Goal: Information Seeking & Learning: Learn about a topic

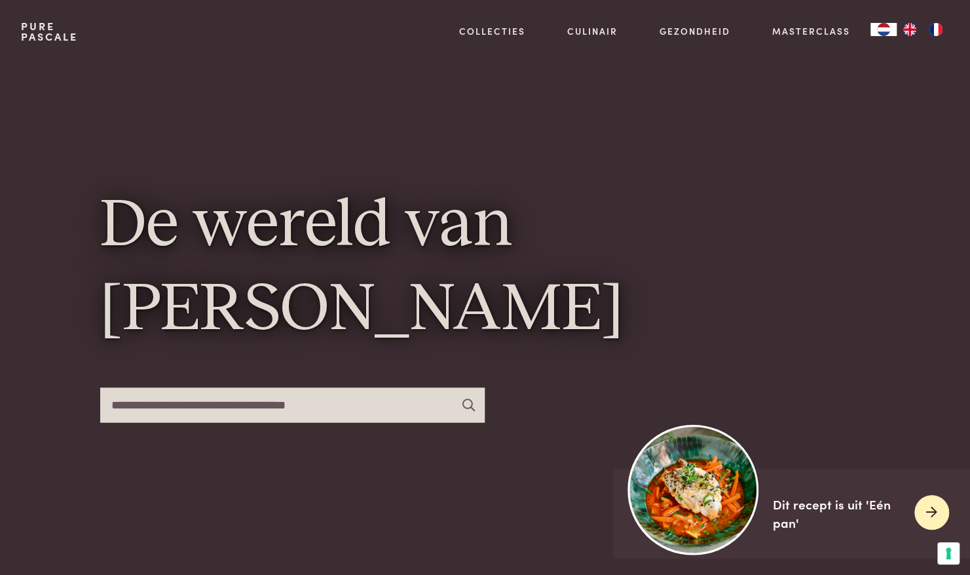
click at [704, 489] on img at bounding box center [693, 489] width 130 height 130
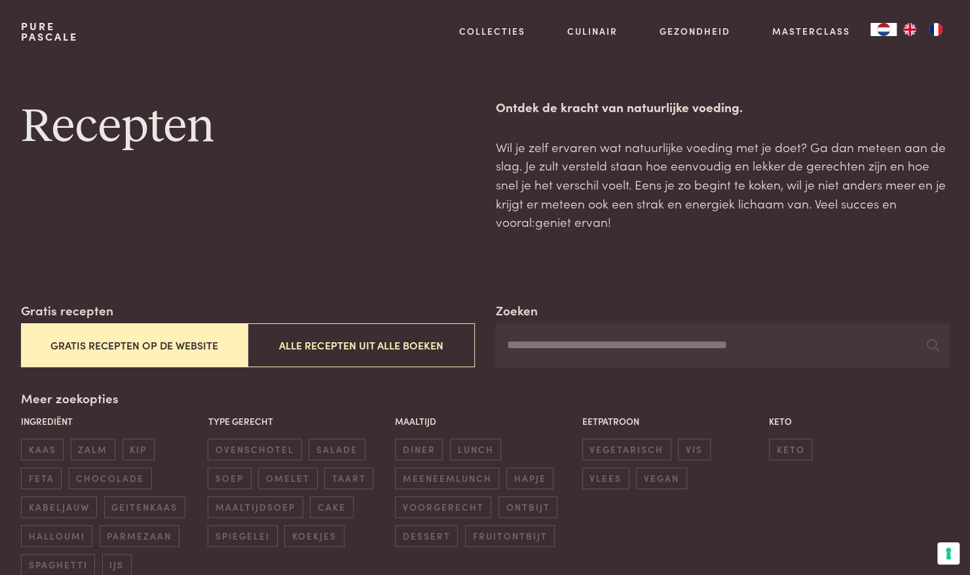
click at [614, 144] on p "Wil je zelf ervaren wat natuurlijke voeding met je doet? Ga dan meteen aan de s…" at bounding box center [722, 185] width 454 height 94
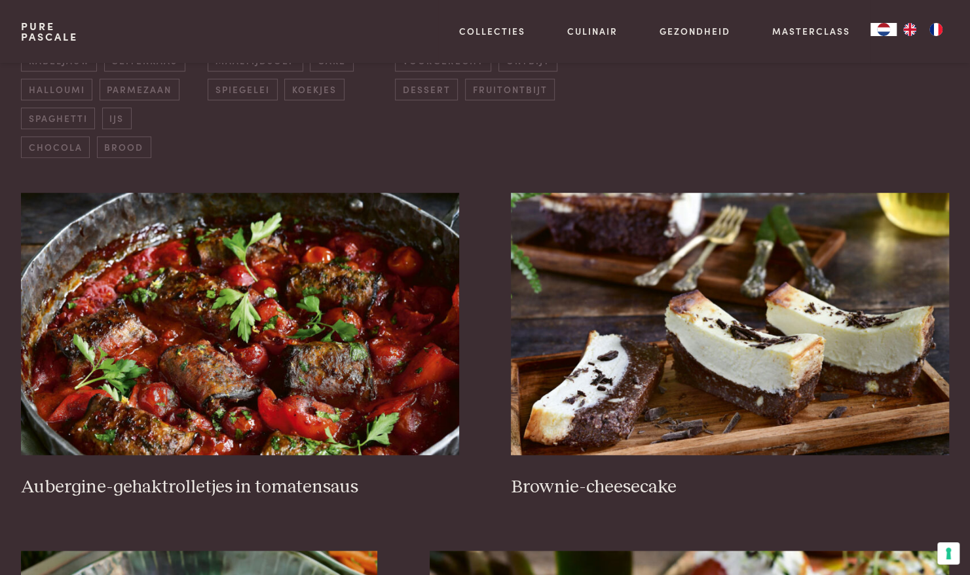
scroll to position [550, 0]
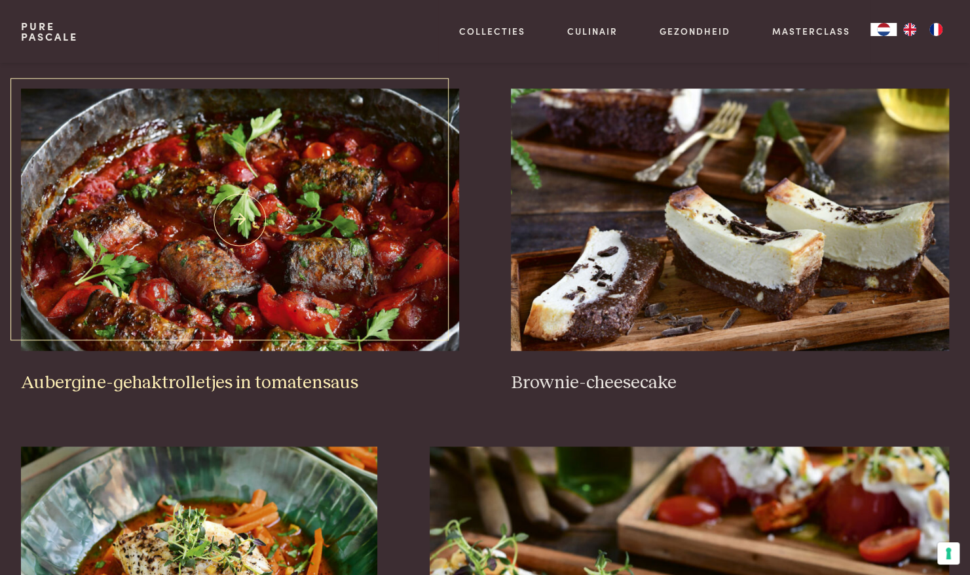
click at [211, 120] on img at bounding box center [240, 219] width 438 height 262
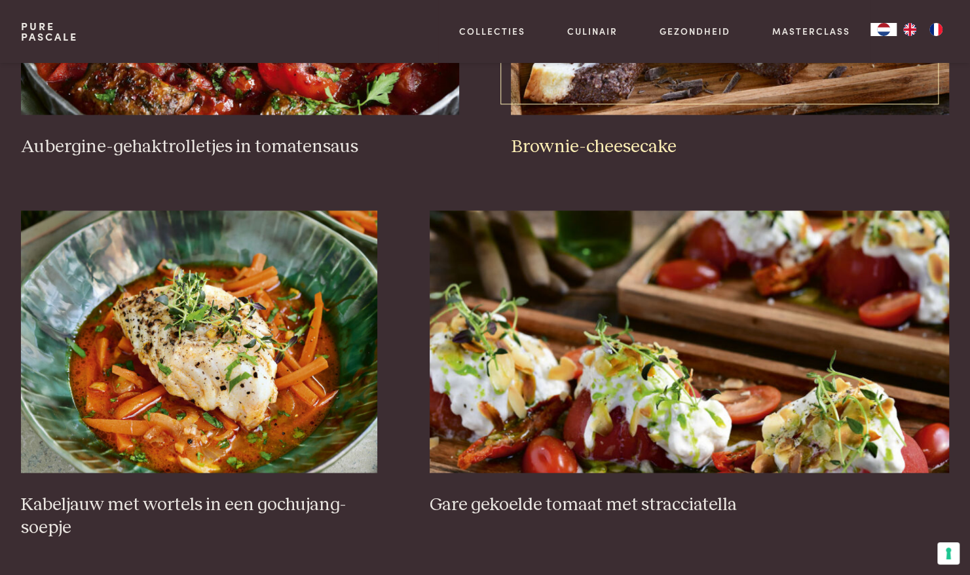
scroll to position [812, 0]
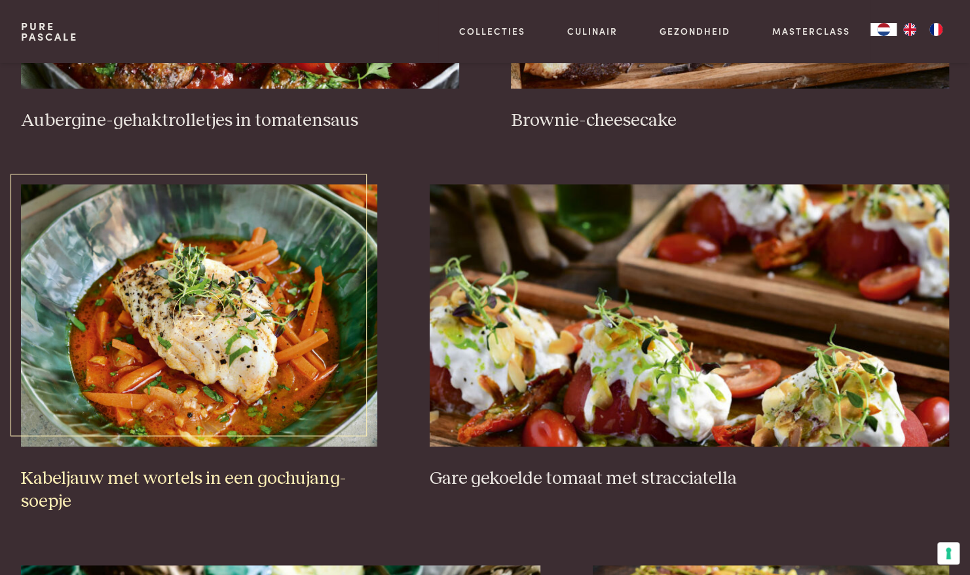
click at [237, 286] on img at bounding box center [199, 315] width 356 height 262
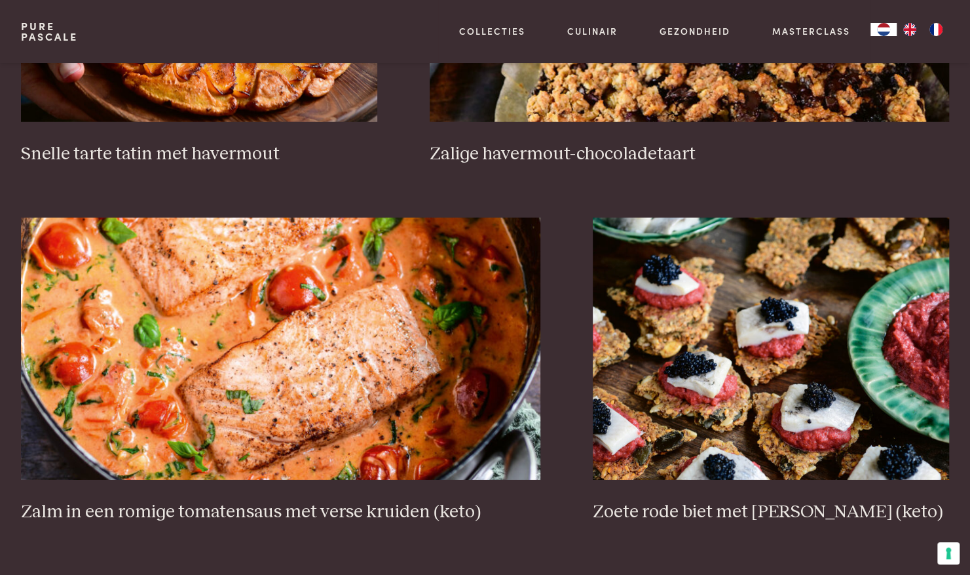
scroll to position [2306, 0]
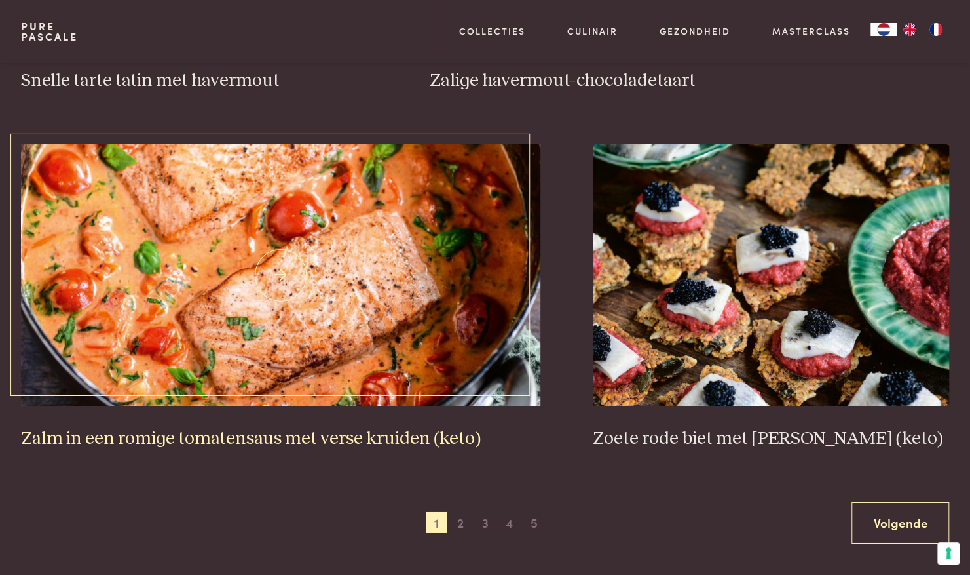
click at [244, 260] on img at bounding box center [281, 275] width 520 height 262
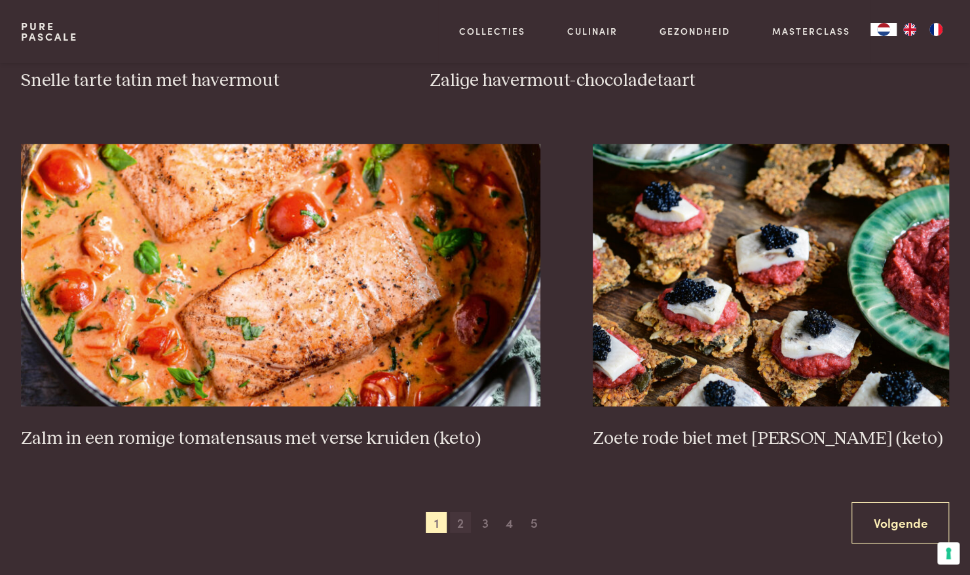
click at [462, 512] on span "2" at bounding box center [460, 522] width 21 height 21
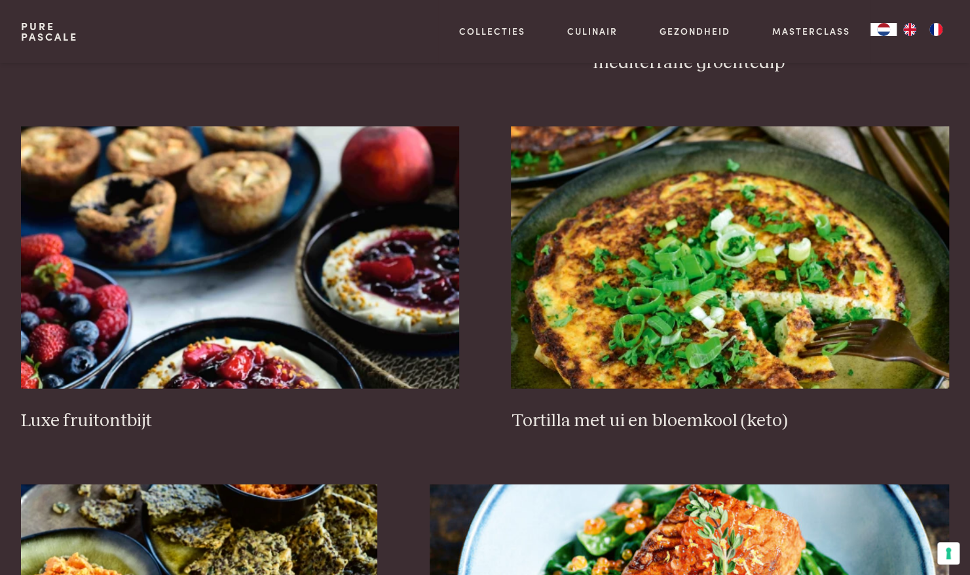
scroll to position [1620, 0]
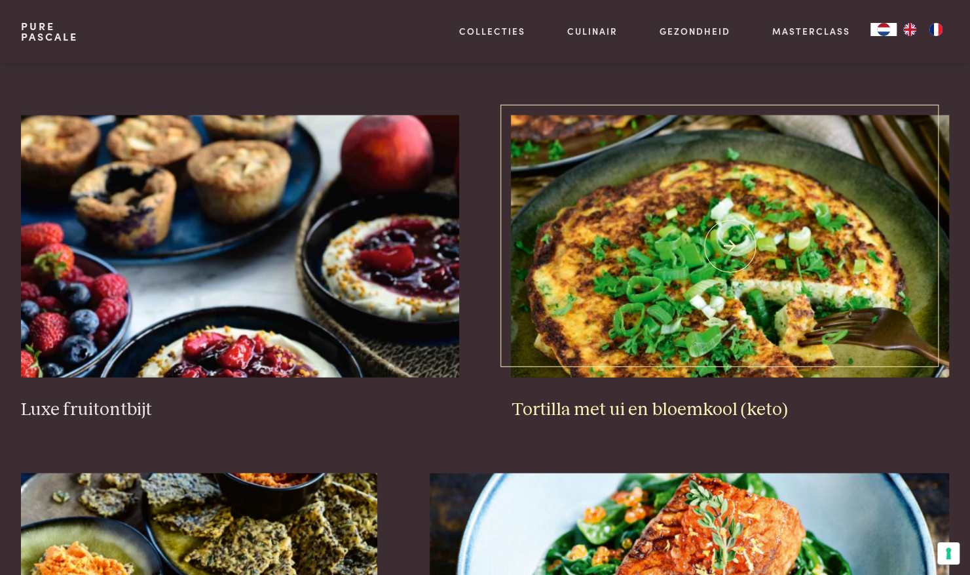
click at [829, 280] on img at bounding box center [730, 246] width 438 height 262
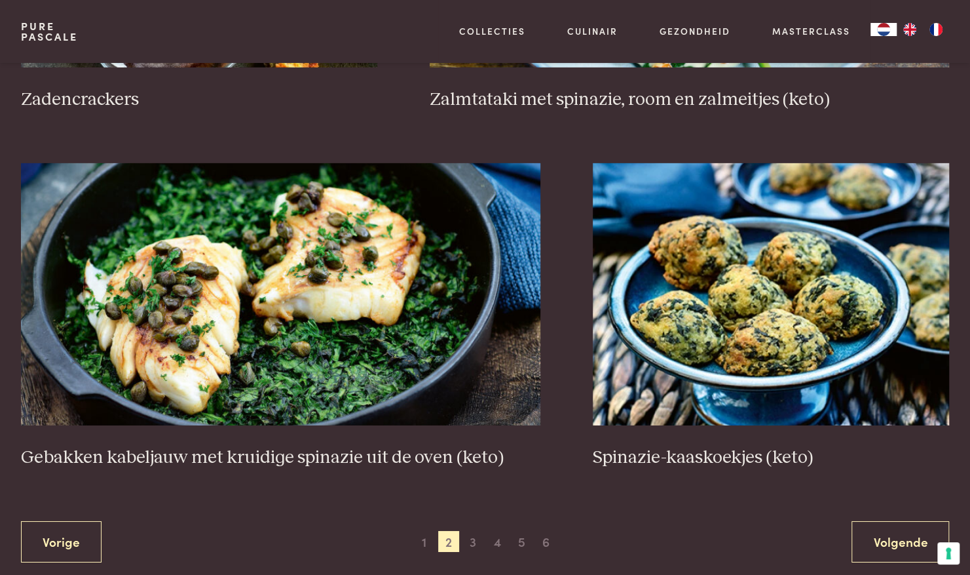
scroll to position [2288, 0]
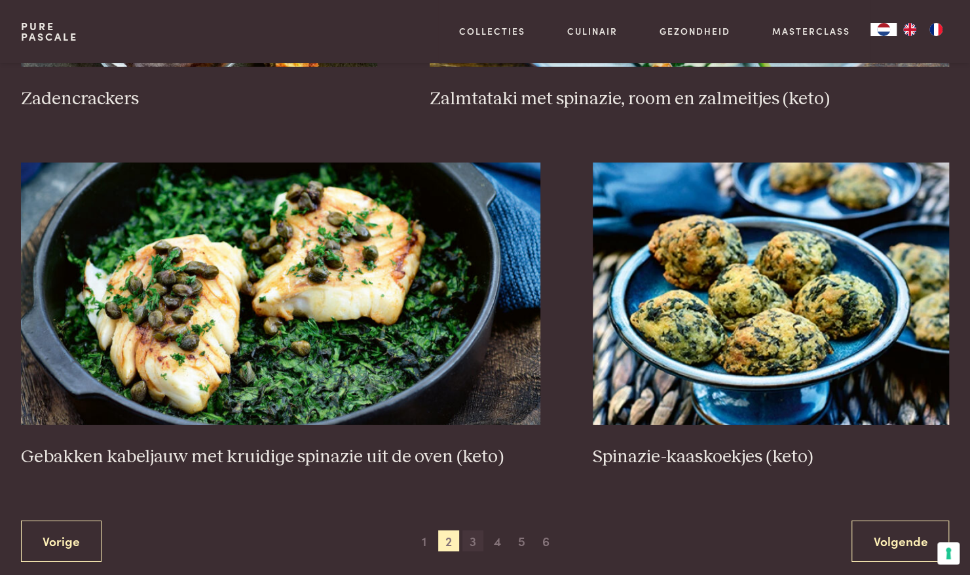
click at [474, 530] on span "3" at bounding box center [473, 540] width 21 height 21
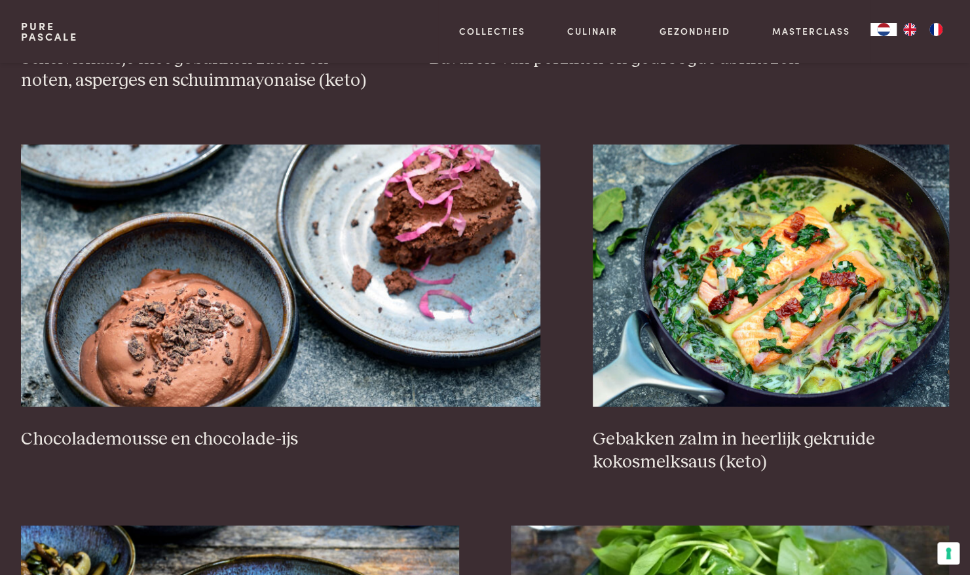
scroll to position [1257, 0]
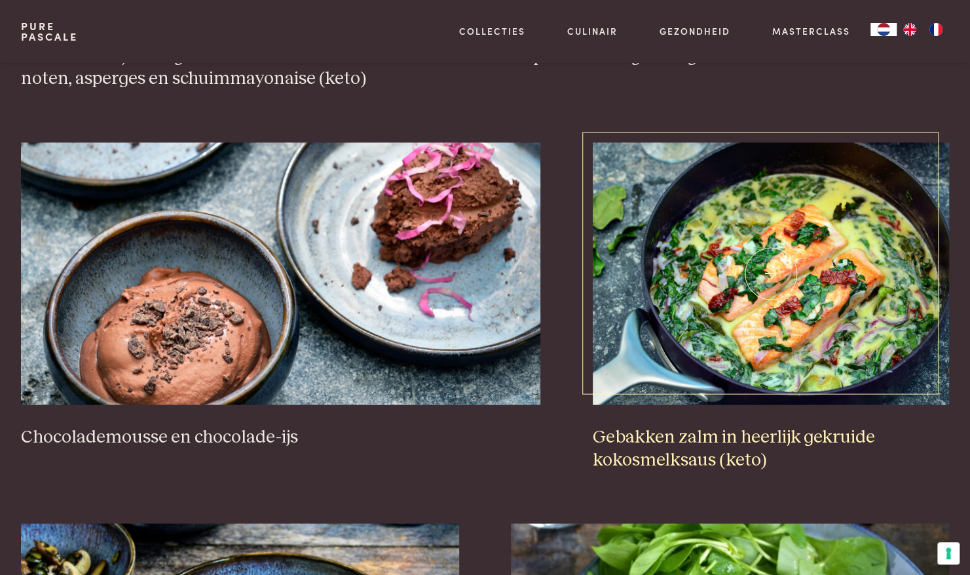
click at [723, 325] on img at bounding box center [771, 273] width 356 height 262
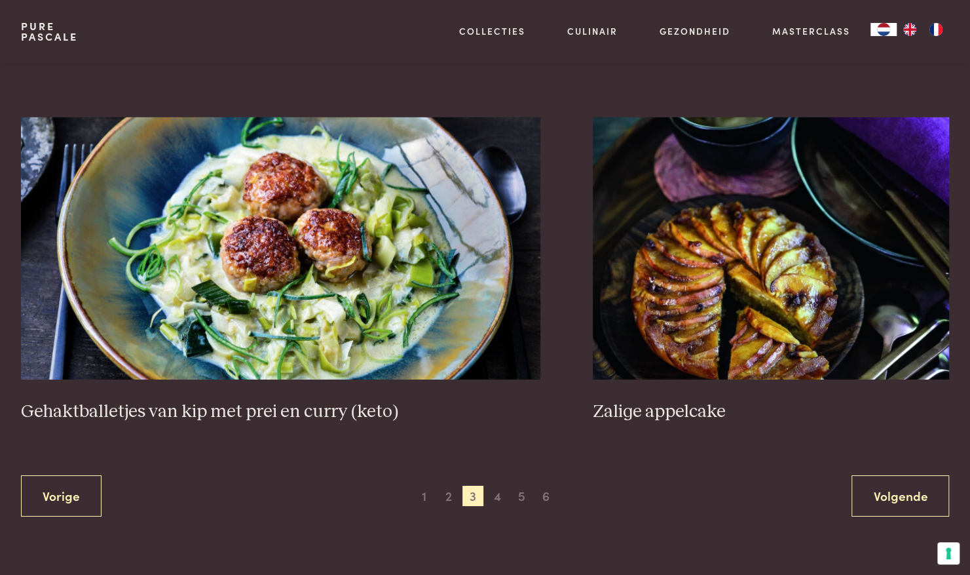
scroll to position [2380, 0]
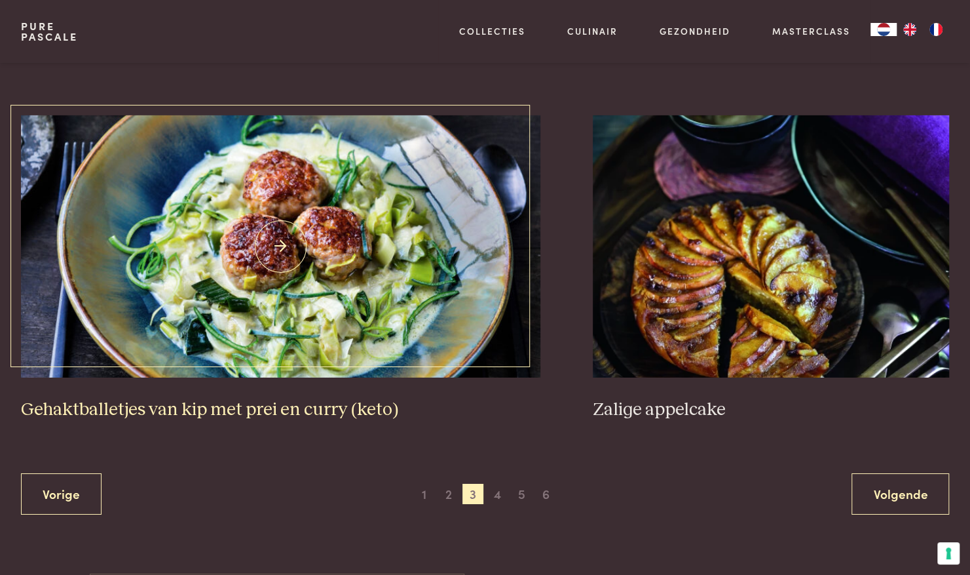
click at [408, 260] on img at bounding box center [281, 246] width 520 height 262
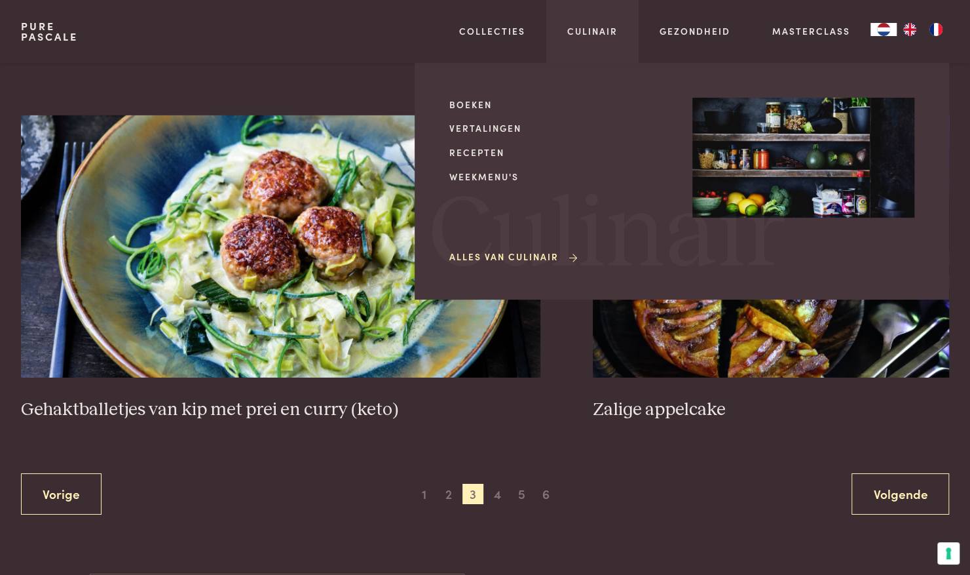
click at [459, 200] on div "Alles van Culinair" at bounding box center [560, 228] width 222 height 71
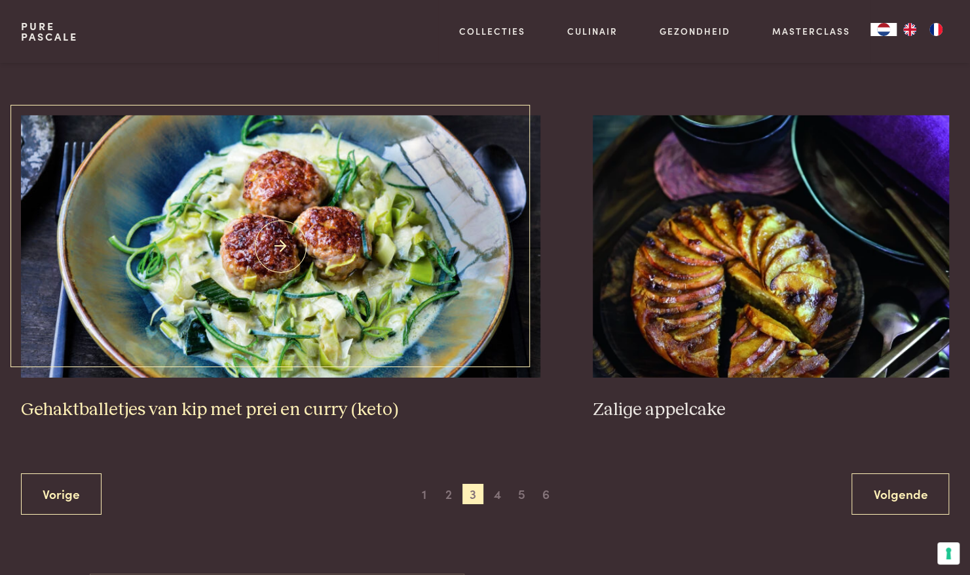
click at [282, 242] on img at bounding box center [281, 246] width 520 height 262
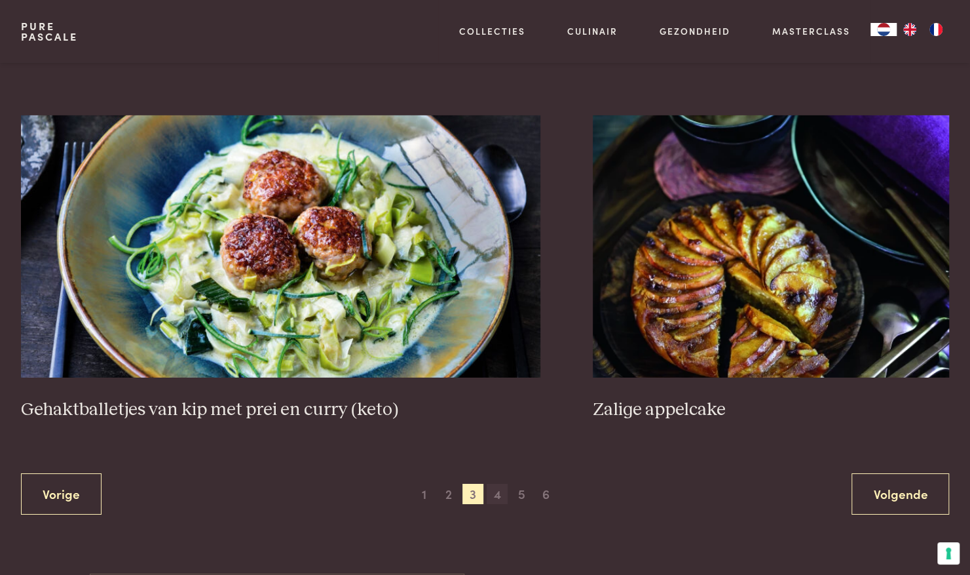
click at [497, 484] on span "4" at bounding box center [497, 494] width 21 height 21
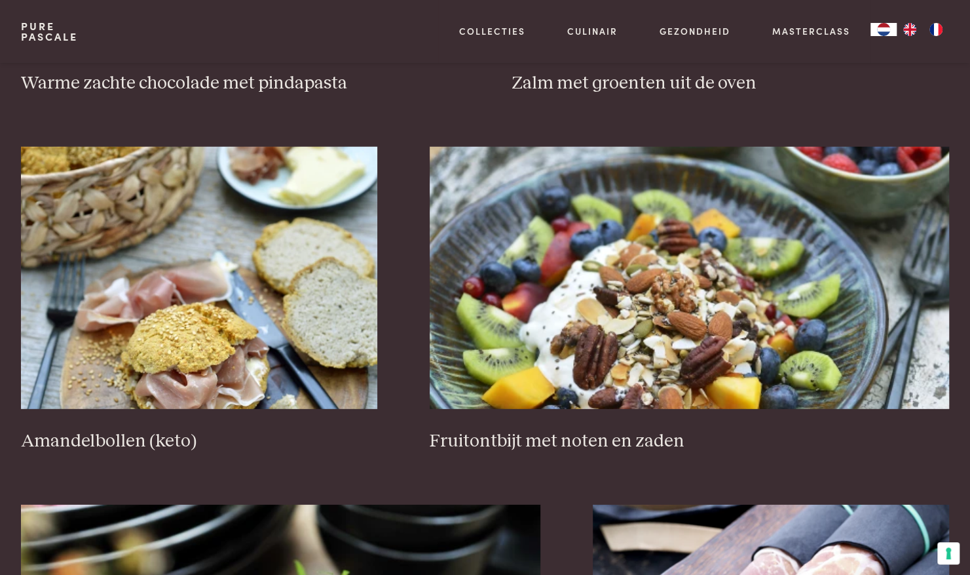
scroll to position [1947, 0]
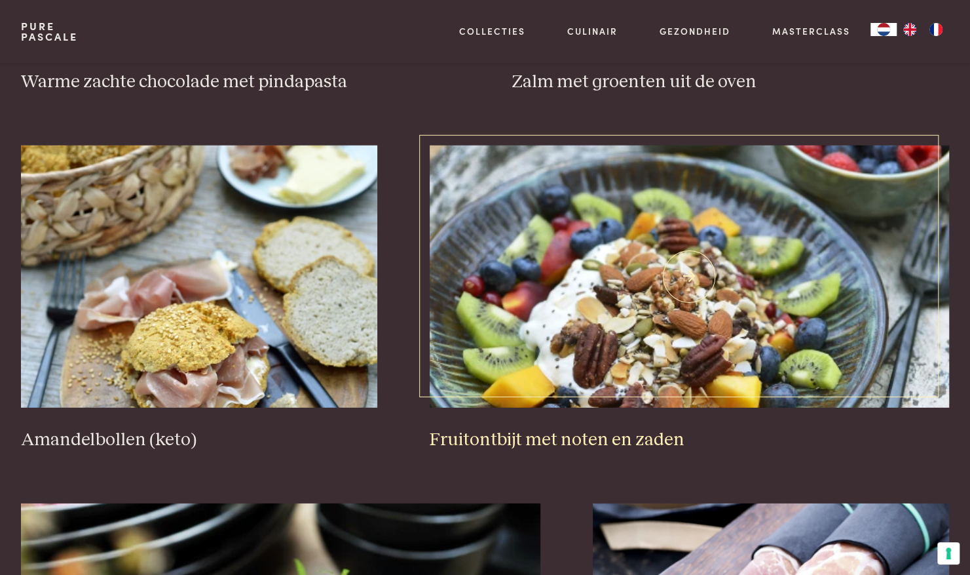
click at [698, 307] on img at bounding box center [690, 276] width 520 height 262
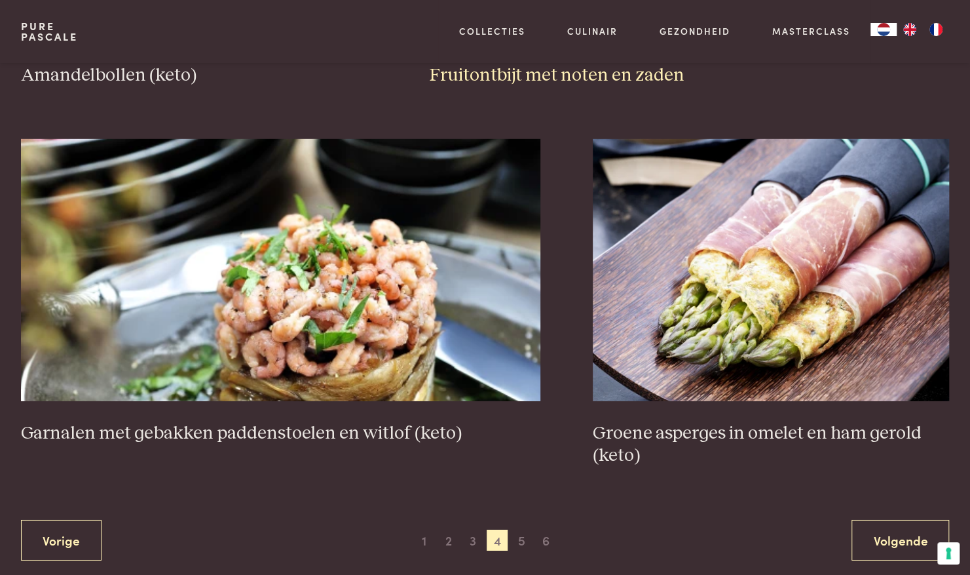
scroll to position [2313, 0]
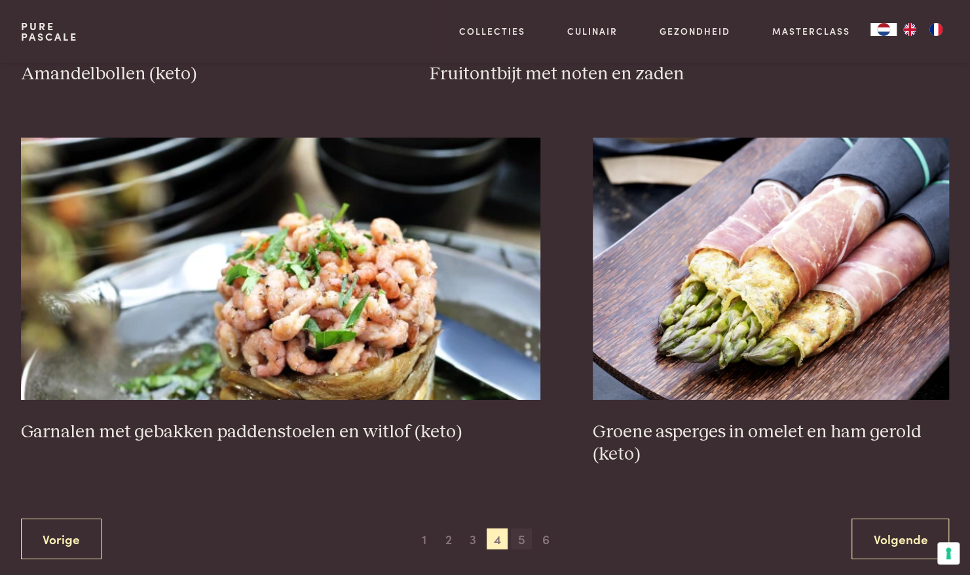
click at [518, 528] on span "5" at bounding box center [521, 538] width 21 height 21
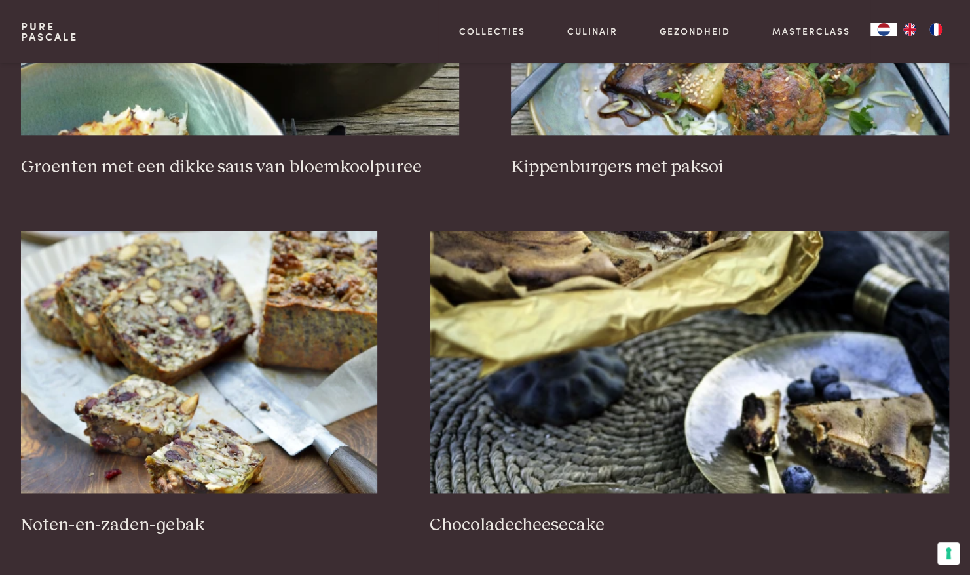
scroll to position [765, 0]
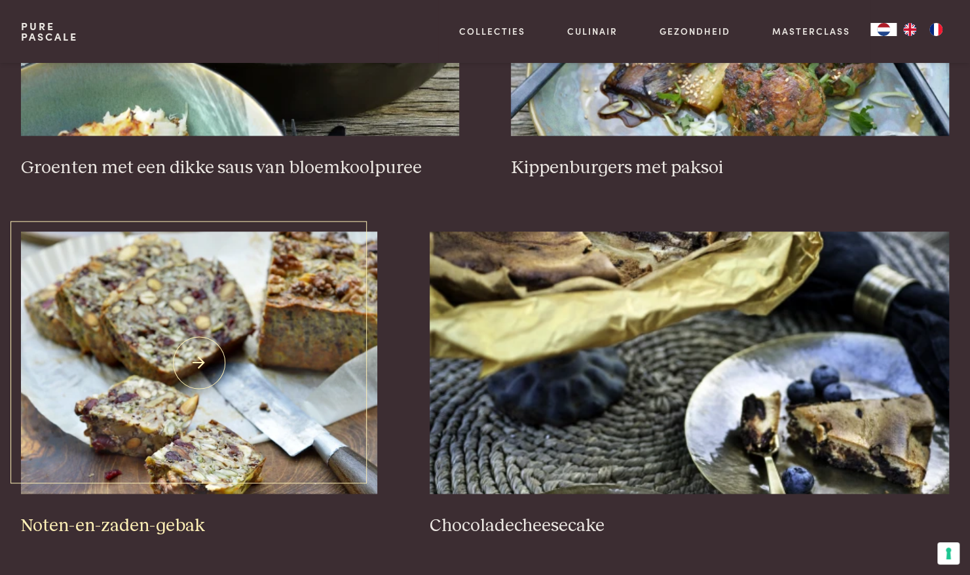
click at [144, 514] on h3 "Noten-en-zaden-gebak" at bounding box center [199, 525] width 356 height 23
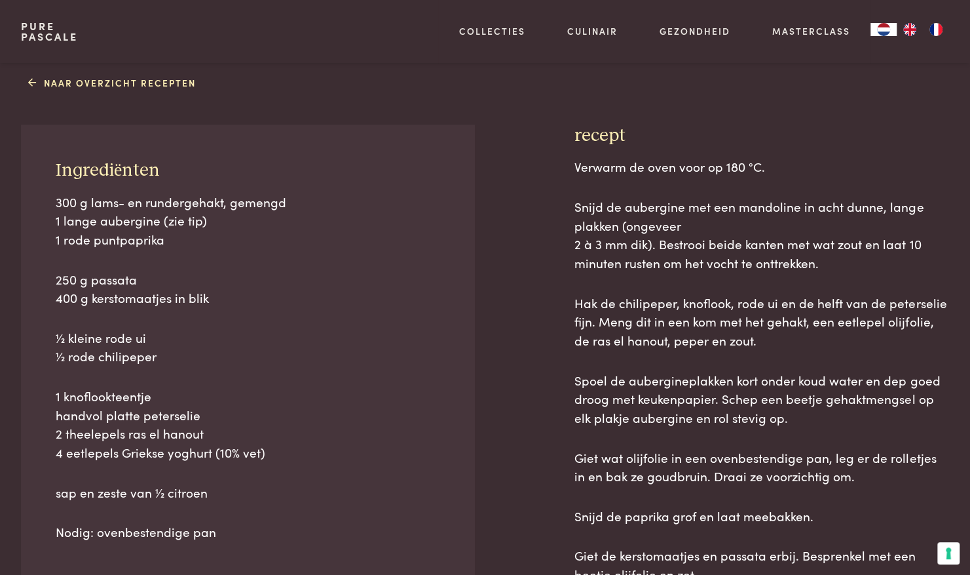
scroll to position [524, 0]
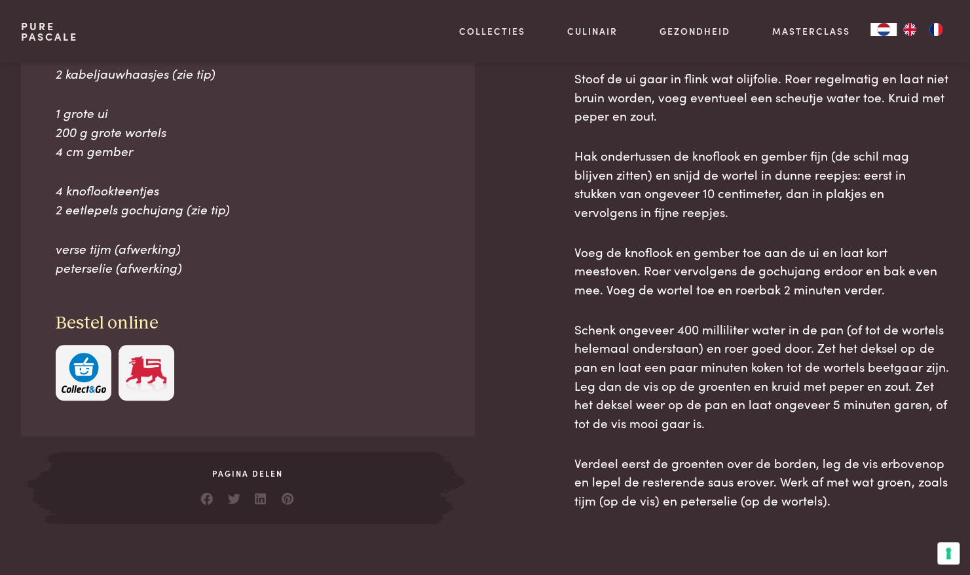
scroll to position [655, 0]
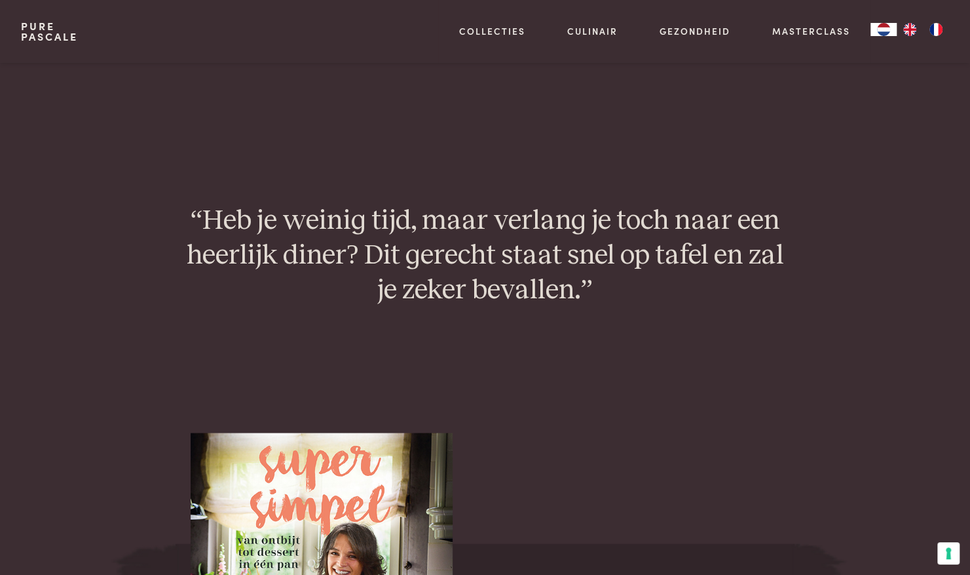
scroll to position [1118, 0]
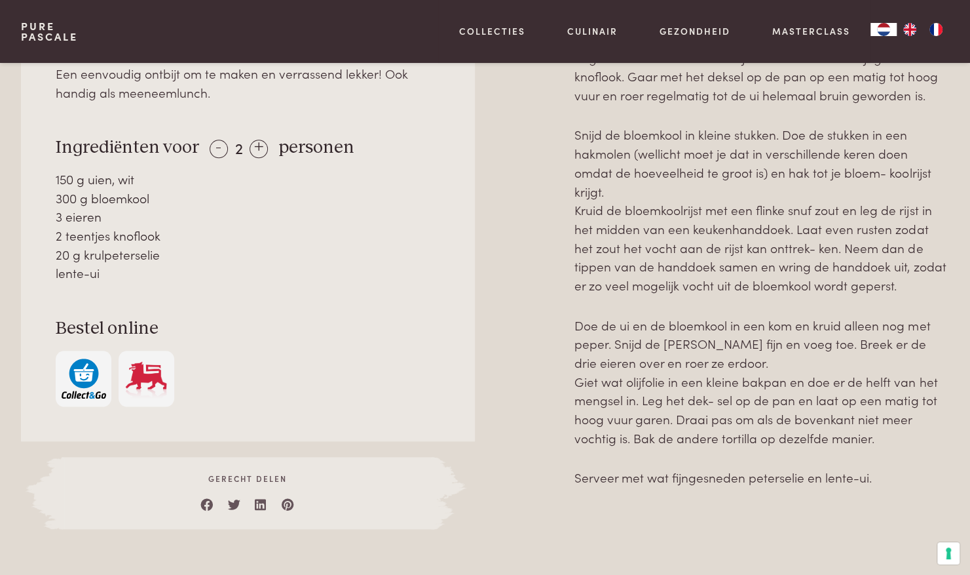
scroll to position [685, 0]
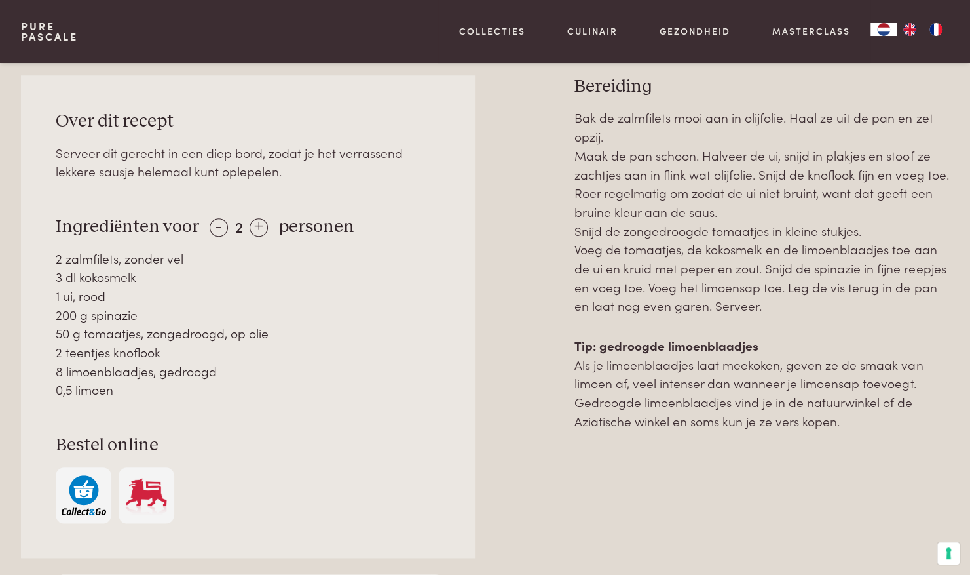
scroll to position [586, 0]
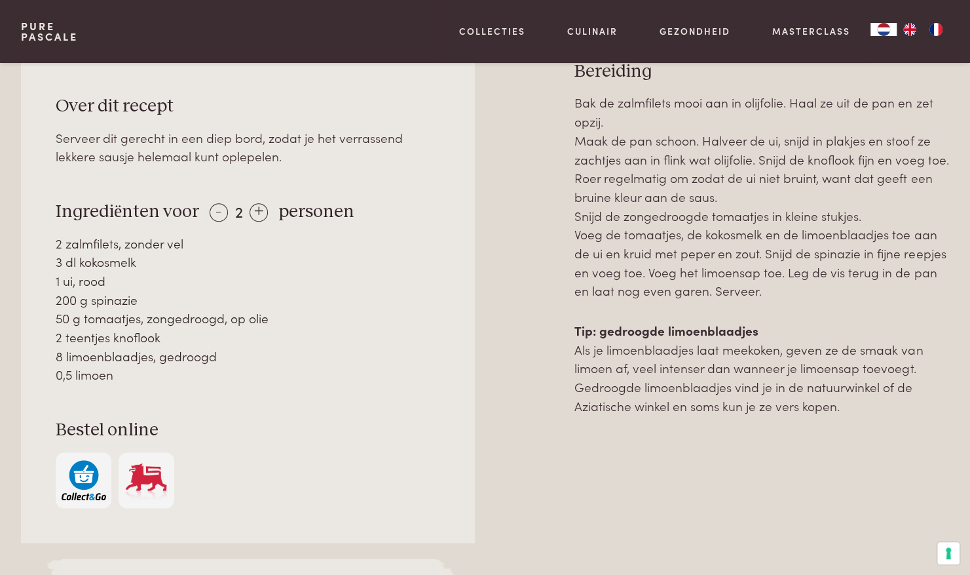
click at [584, 453] on div "Bak de zalmfilets mooi aan in olijfolie. Haal ze uit de pan en zet opzij. Maak …" at bounding box center [762, 361] width 375 height 537
click at [263, 215] on div "+" at bounding box center [259, 212] width 18 height 18
click at [261, 206] on div "+" at bounding box center [259, 212] width 18 height 18
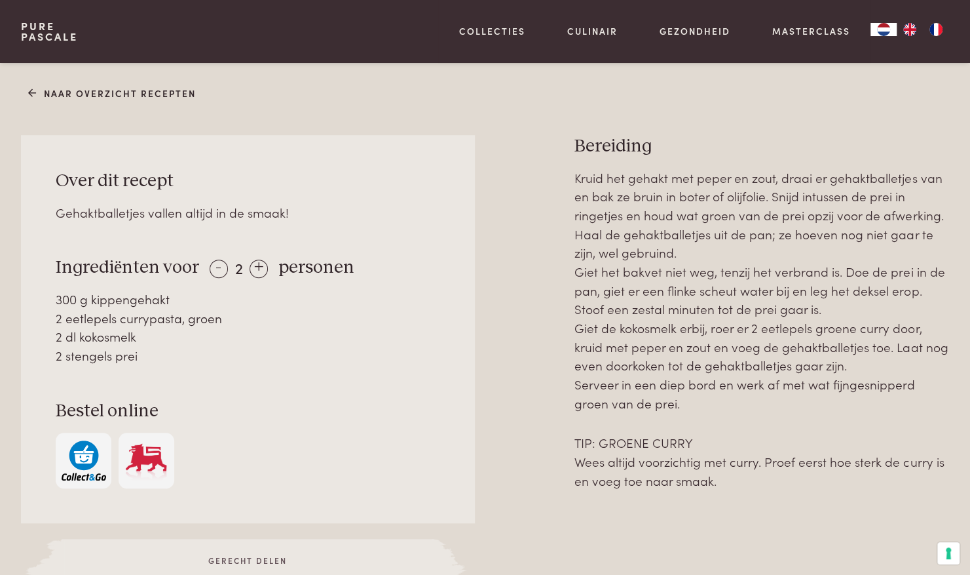
scroll to position [505, 0]
click at [252, 262] on div "+" at bounding box center [259, 268] width 18 height 18
click at [250, 269] on div "+" at bounding box center [259, 268] width 18 height 18
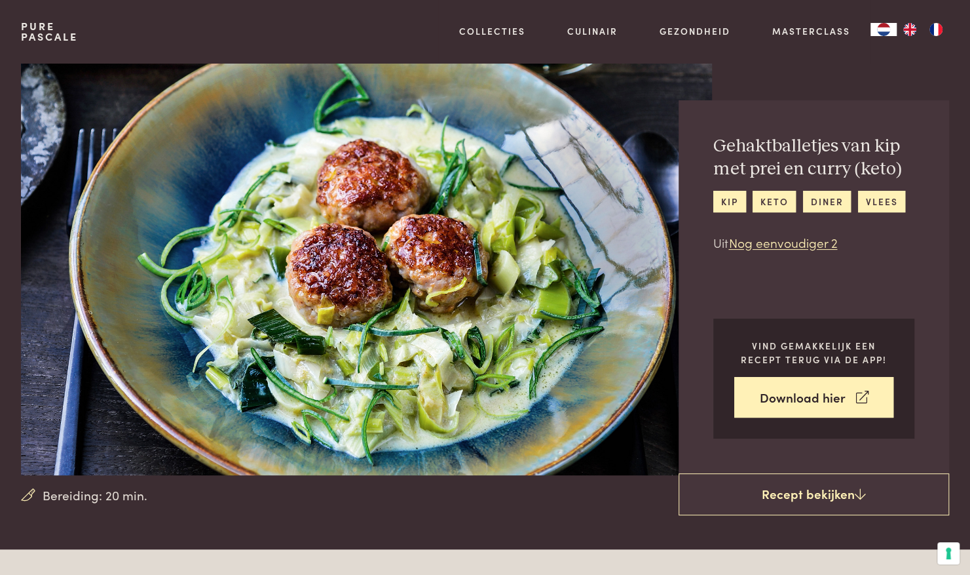
scroll to position [0, 0]
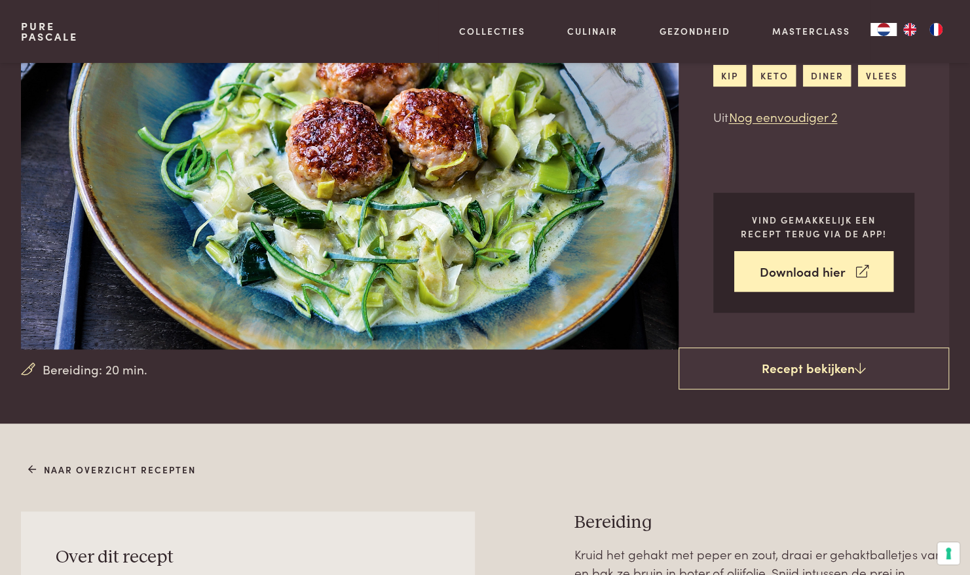
scroll to position [129, 0]
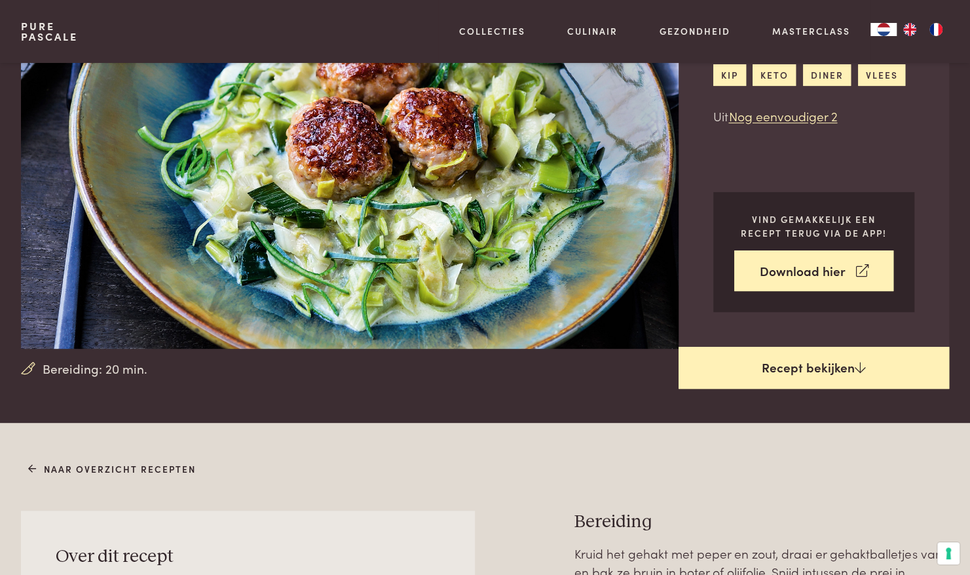
click at [864, 373] on icon at bounding box center [860, 367] width 11 height 12
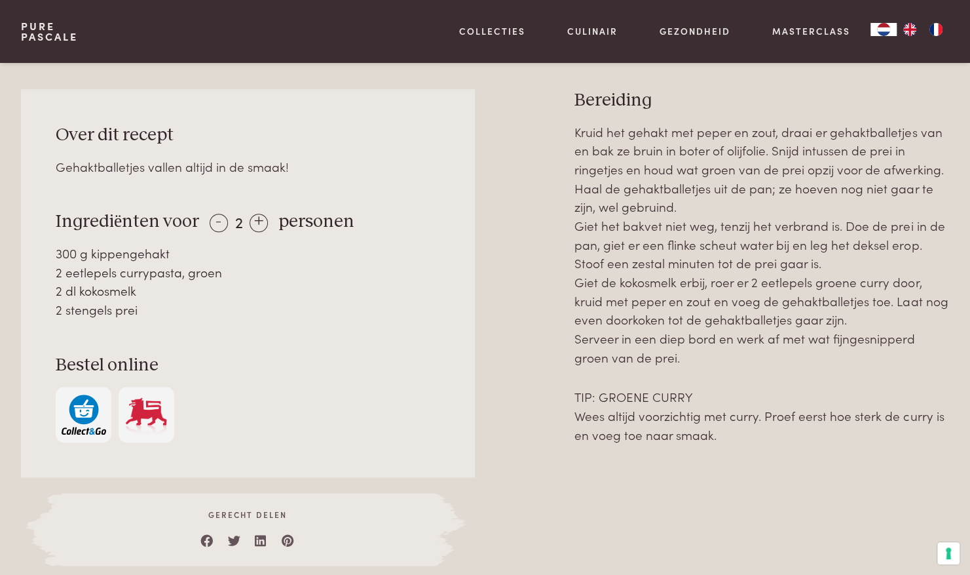
scroll to position [552, 0]
click at [261, 219] on div "+" at bounding box center [259, 221] width 18 height 18
click at [92, 393] on img "button" at bounding box center [84, 413] width 45 height 40
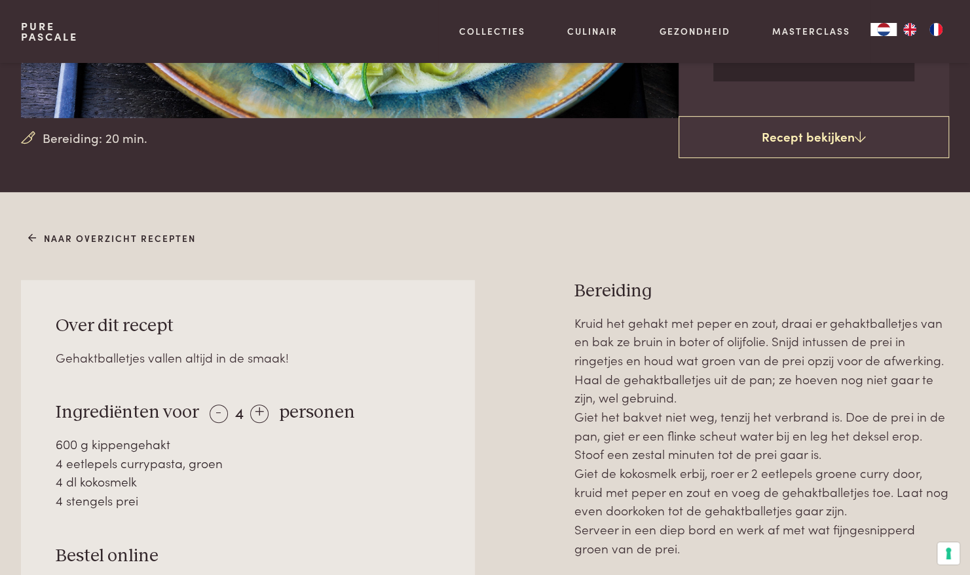
scroll to position [358, 0]
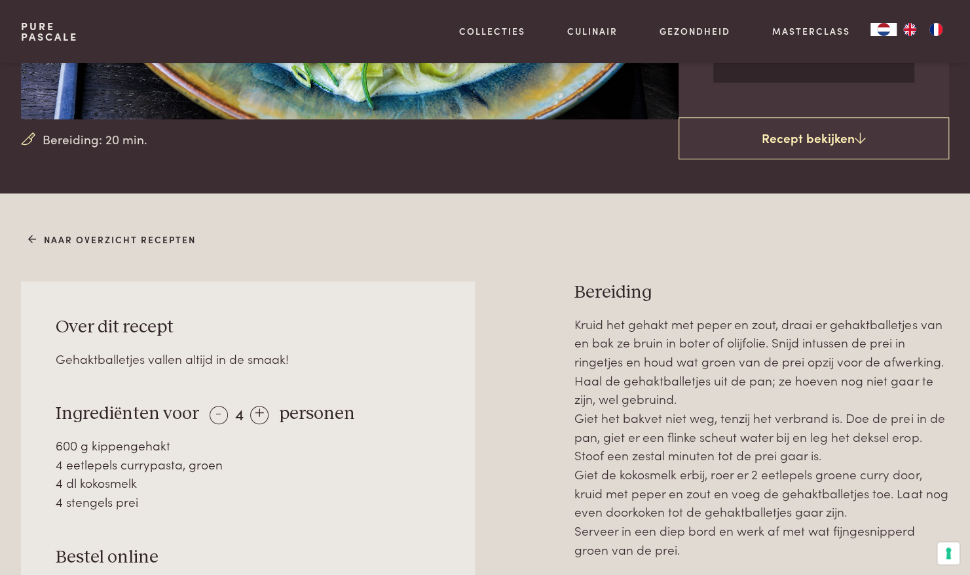
scroll to position [552, 0]
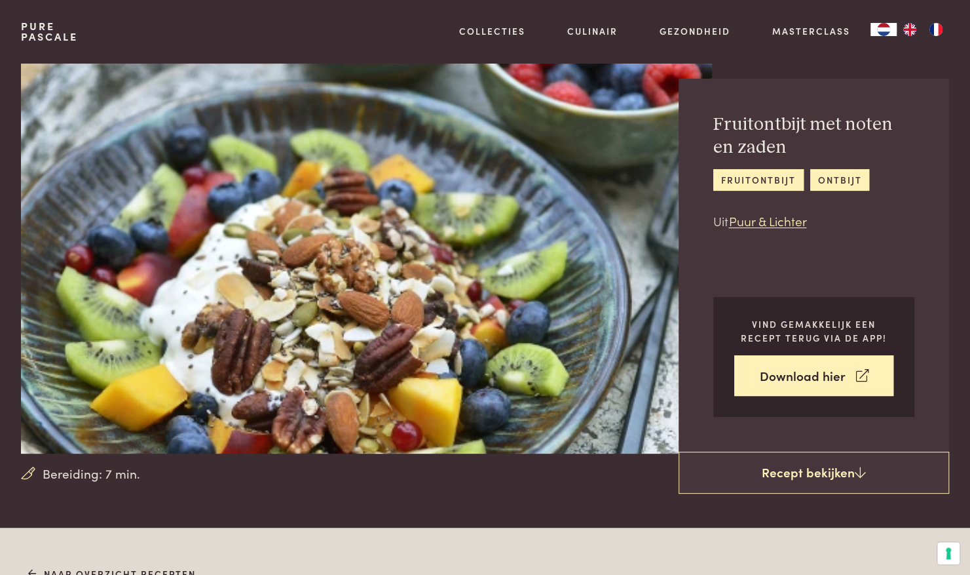
scroll to position [21, 0]
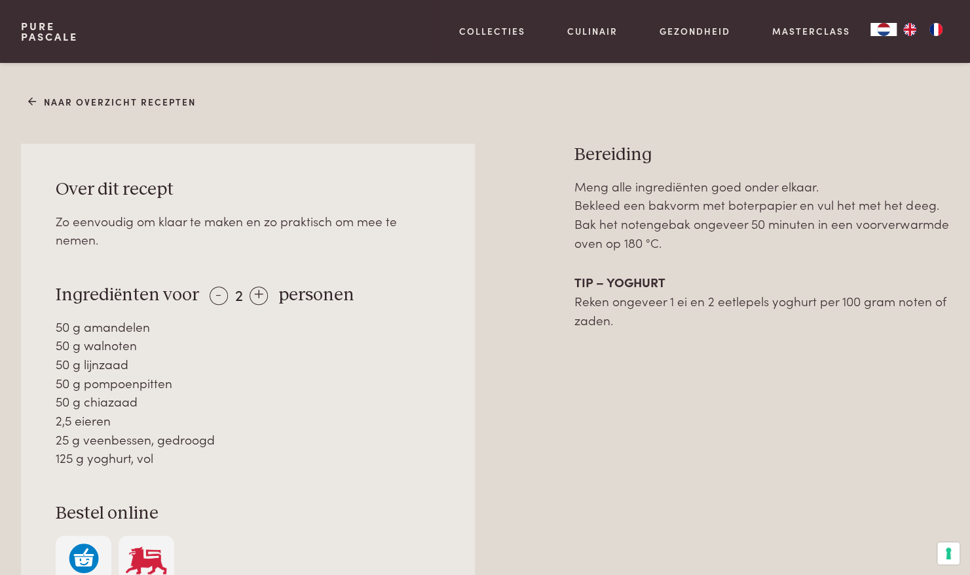
scroll to position [500, 0]
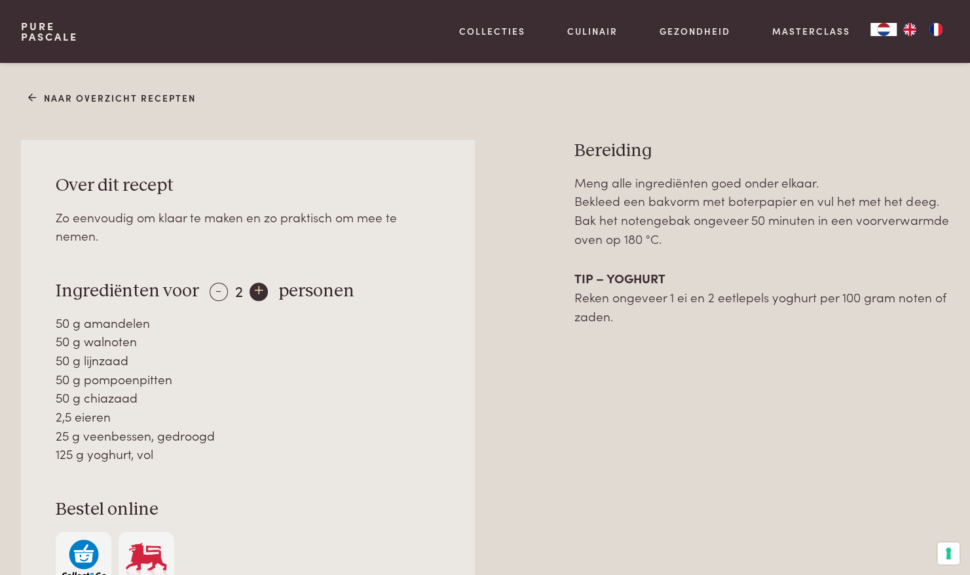
click at [254, 285] on div "+" at bounding box center [259, 291] width 18 height 18
click at [254, 293] on div "+" at bounding box center [259, 291] width 18 height 18
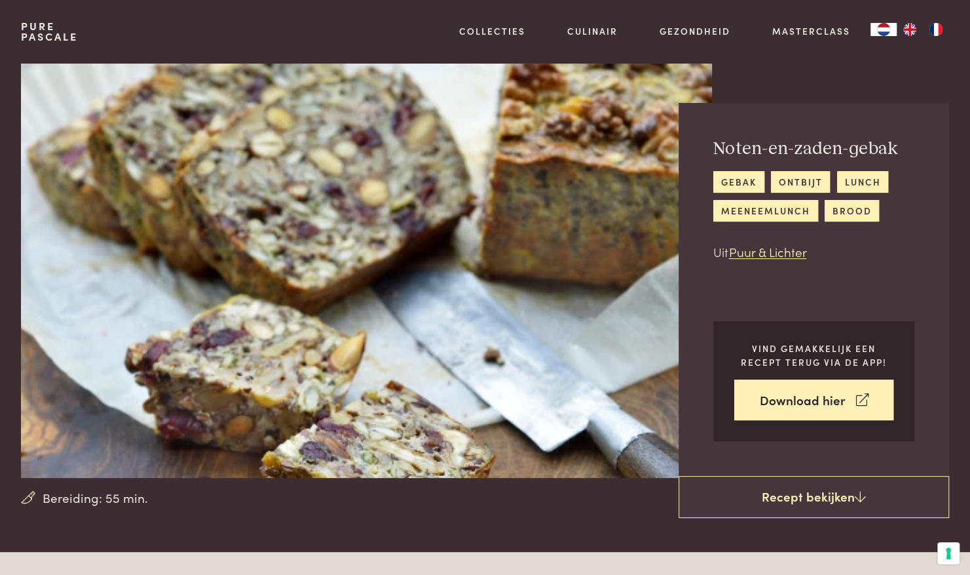
scroll to position [0, 0]
